Goal: Information Seeking & Learning: Find contact information

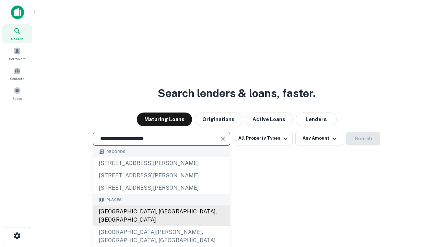
click at [161, 226] on div "Santa Monica, CA, USA" at bounding box center [161, 215] width 136 height 21
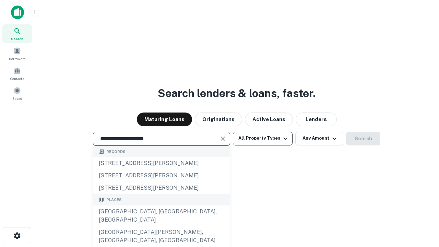
click at [263, 138] on button "All Property Types" at bounding box center [263, 139] width 60 height 14
type input "**********"
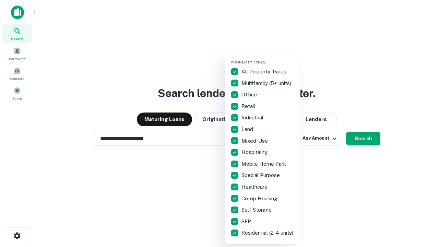
click at [268, 58] on button "button" at bounding box center [267, 58] width 75 height 0
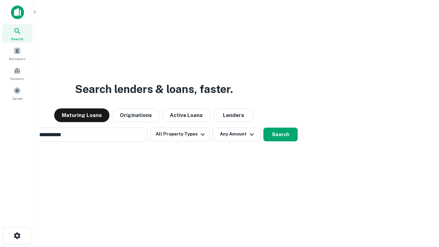
scroll to position [11, 0]
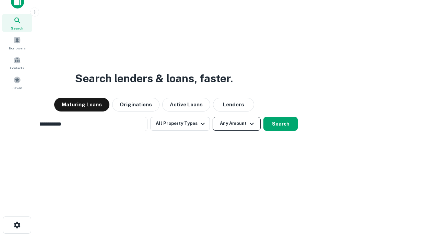
click at [213, 117] on button "Any Amount" at bounding box center [237, 124] width 48 height 14
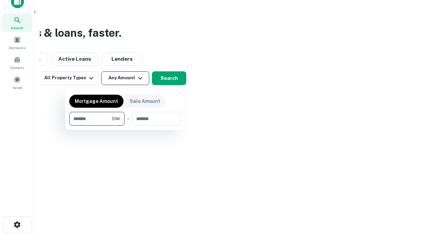
type input "*******"
click at [125, 125] on button "button" at bounding box center [125, 125] width 112 height 0
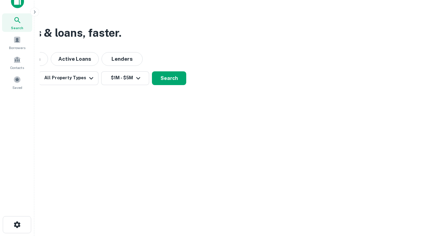
scroll to position [11, 0]
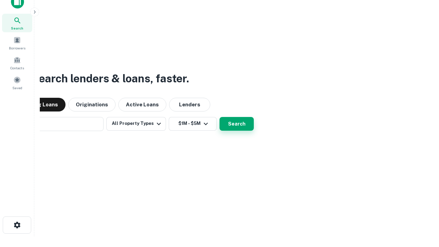
click at [219, 117] on button "Search" at bounding box center [236, 124] width 34 height 14
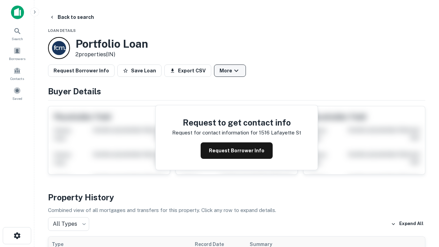
click at [230, 71] on button "More" at bounding box center [230, 70] width 32 height 12
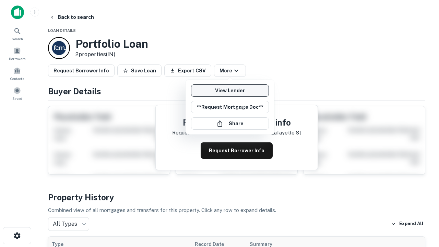
click at [230, 90] on link "View Lender" at bounding box center [230, 90] width 78 height 12
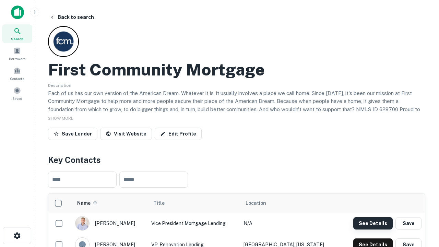
click at [373, 223] on button "See Details" at bounding box center [372, 223] width 39 height 12
click at [17, 235] on icon "button" at bounding box center [17, 235] width 8 height 8
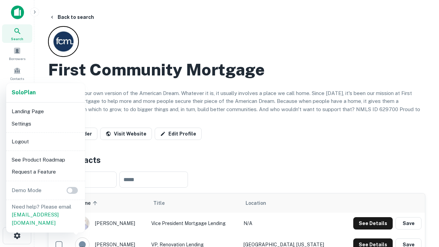
click at [45, 141] on li "Logout" at bounding box center [45, 141] width 73 height 12
